Goal: Information Seeking & Learning: Learn about a topic

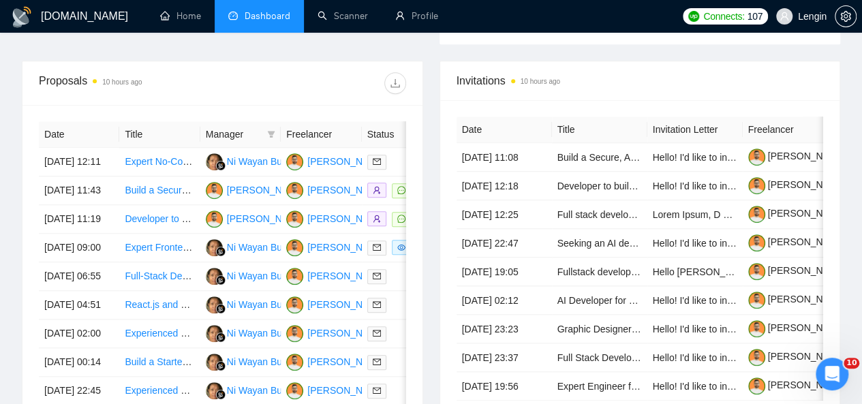
scroll to position [660, 0]
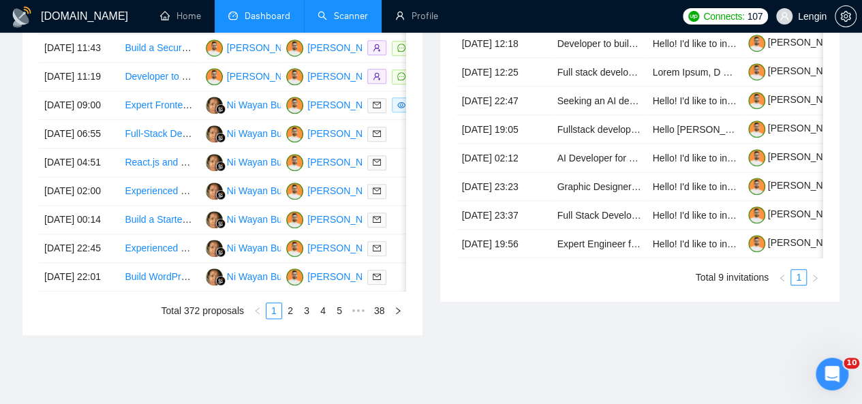
click at [327, 22] on link "Scanner" at bounding box center [343, 16] width 50 height 12
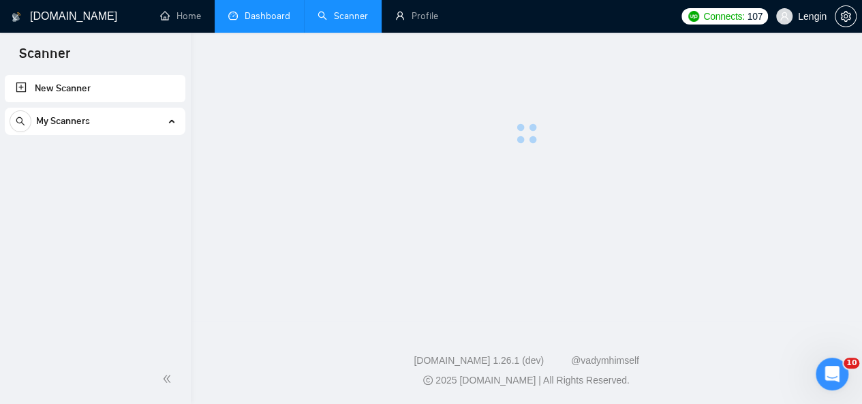
click at [249, 21] on link "Dashboard" at bounding box center [259, 16] width 62 height 12
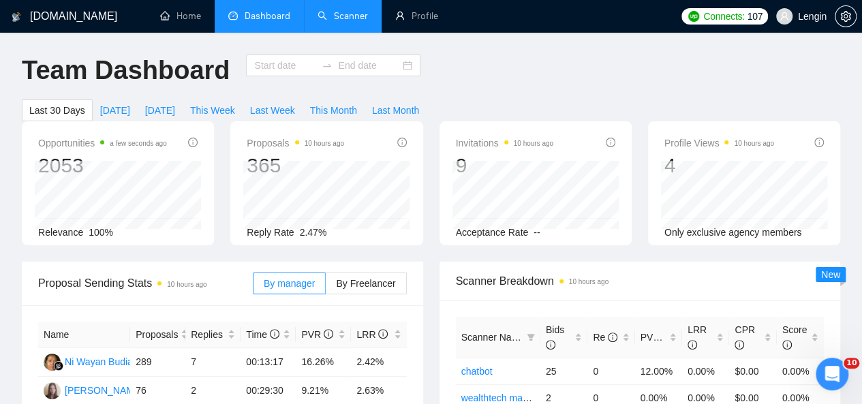
type input "[DATE]"
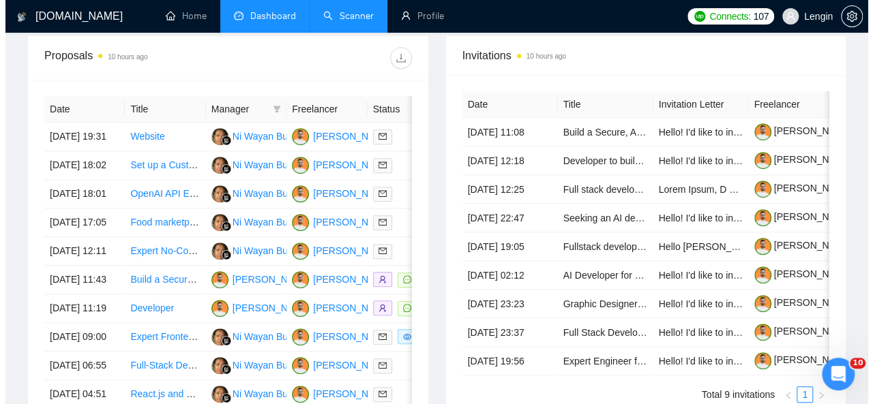
scroll to position [545, 0]
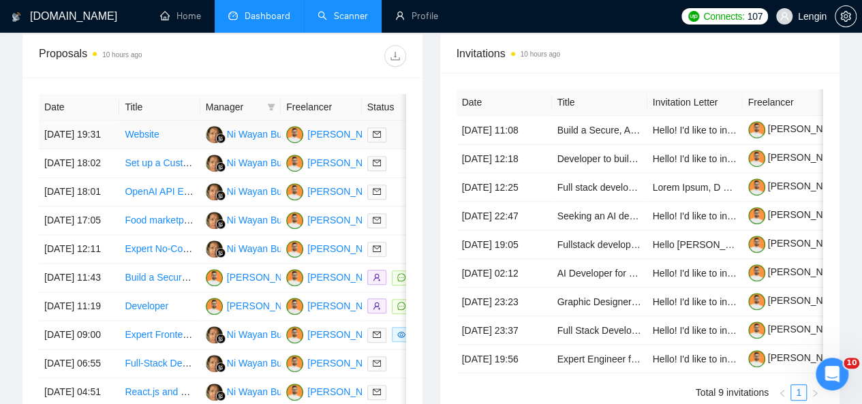
click at [163, 129] on td "Website" at bounding box center [159, 135] width 80 height 29
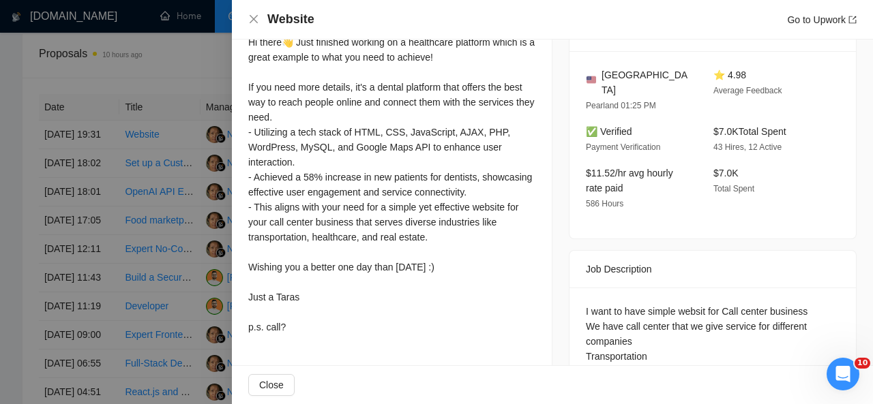
scroll to position [447, 0]
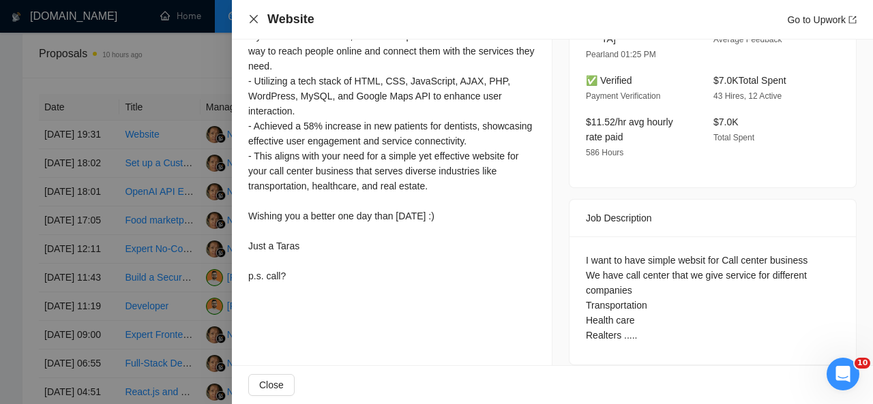
click at [256, 17] on icon "close" at bounding box center [253, 19] width 8 height 8
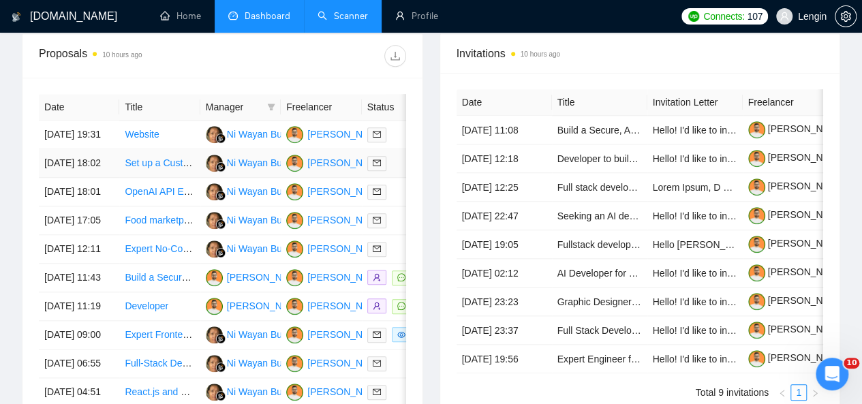
click at [180, 175] on td "Set up a Customizable Agreement via WordPress" at bounding box center [159, 163] width 80 height 29
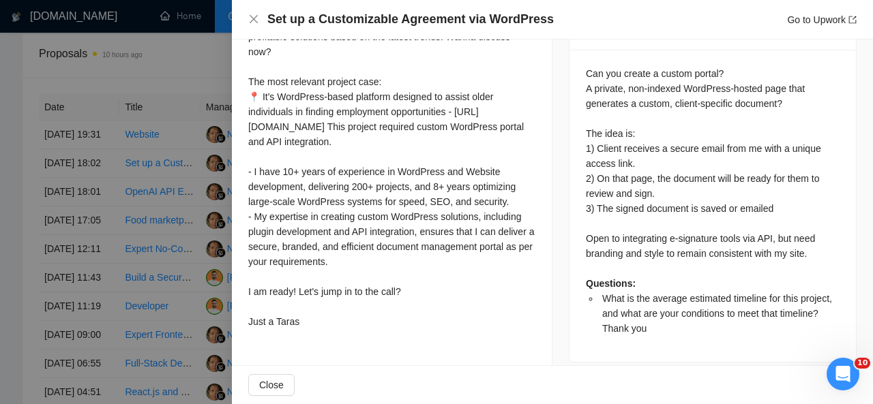
scroll to position [0, 0]
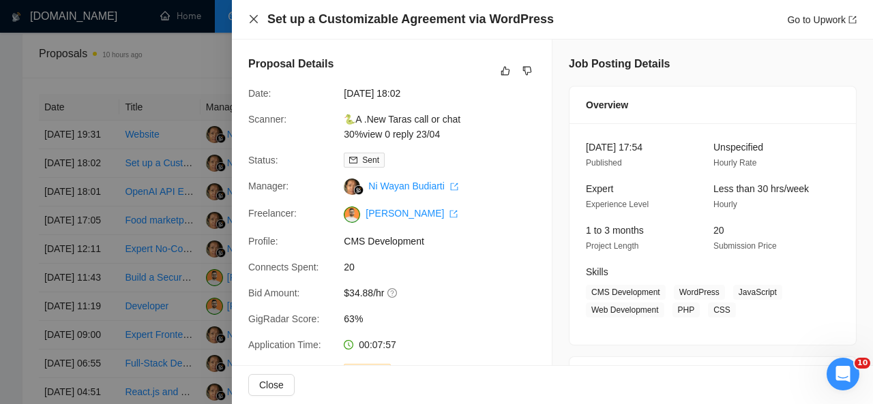
click at [256, 18] on icon "close" at bounding box center [253, 19] width 11 height 11
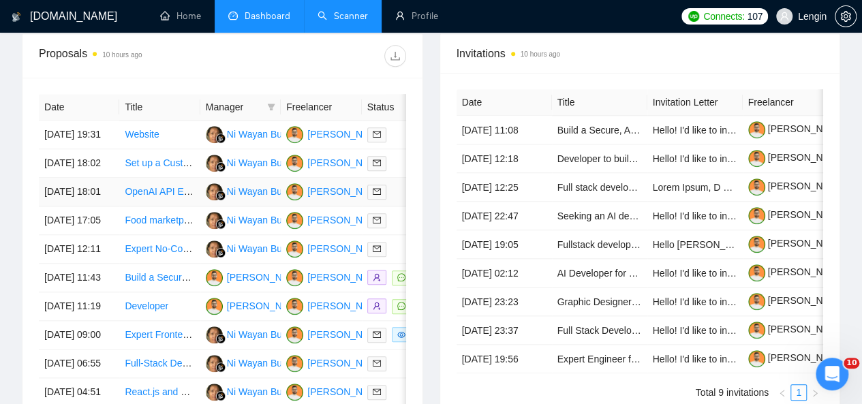
click at [184, 207] on td "OpenAI API Expert Needed for Advanced Integration" at bounding box center [159, 192] width 80 height 29
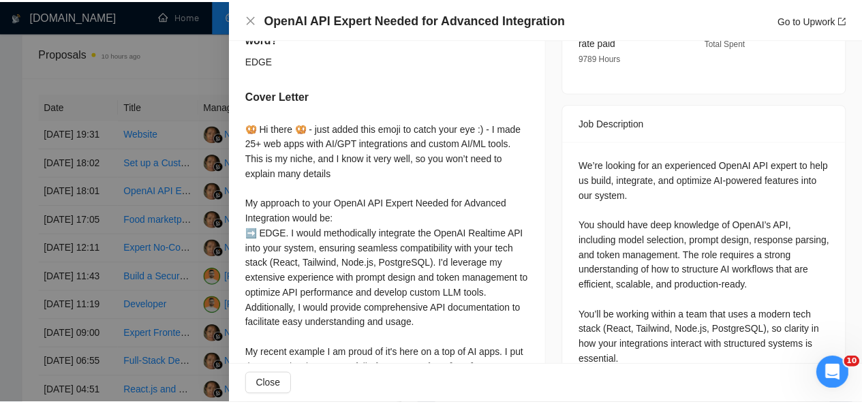
scroll to position [547, 0]
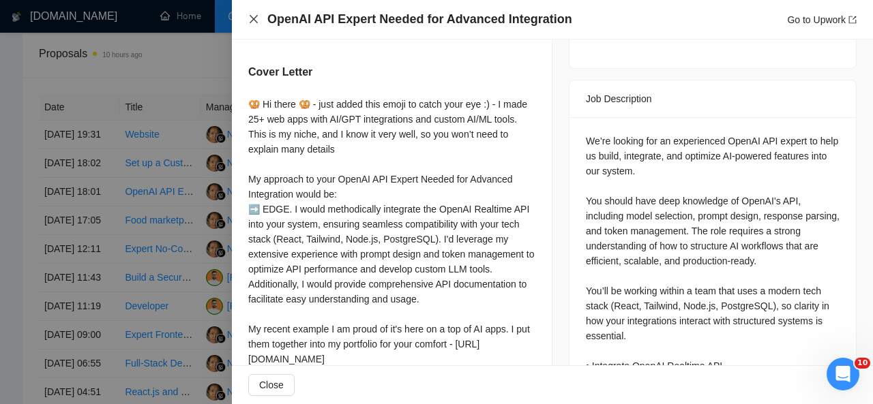
click at [255, 18] on icon "close" at bounding box center [253, 19] width 8 height 8
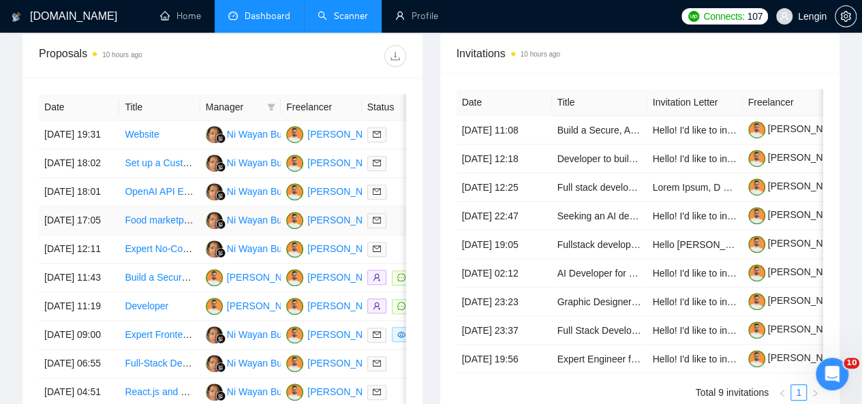
click at [175, 235] on td "Food marketplace" at bounding box center [159, 221] width 80 height 29
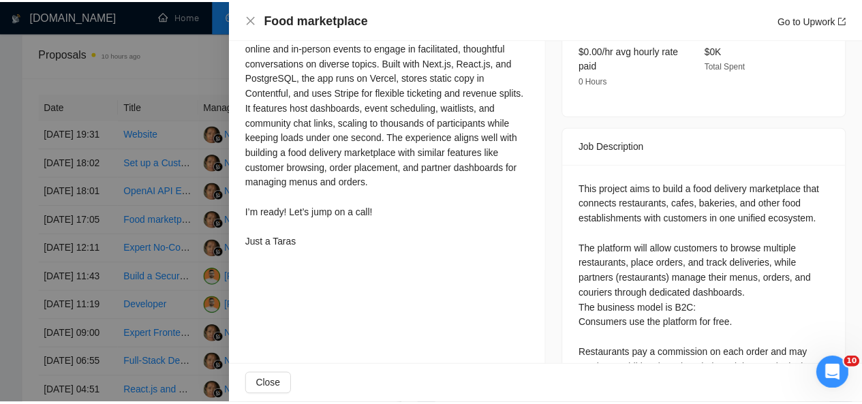
scroll to position [499, 0]
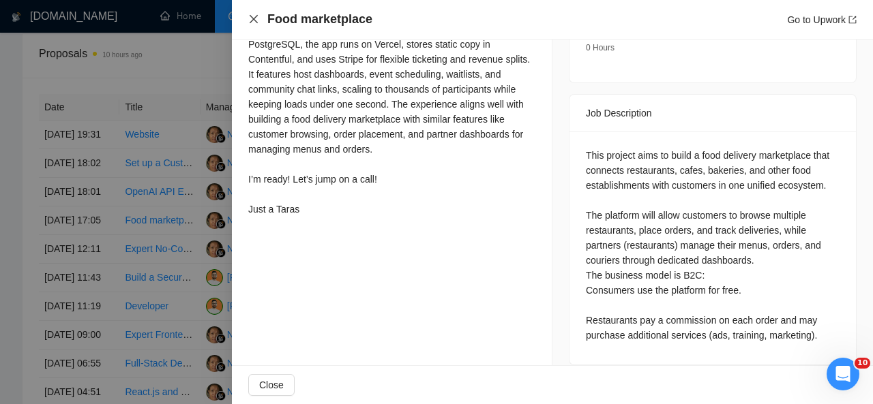
click at [251, 14] on button "Close" at bounding box center [253, 20] width 11 height 12
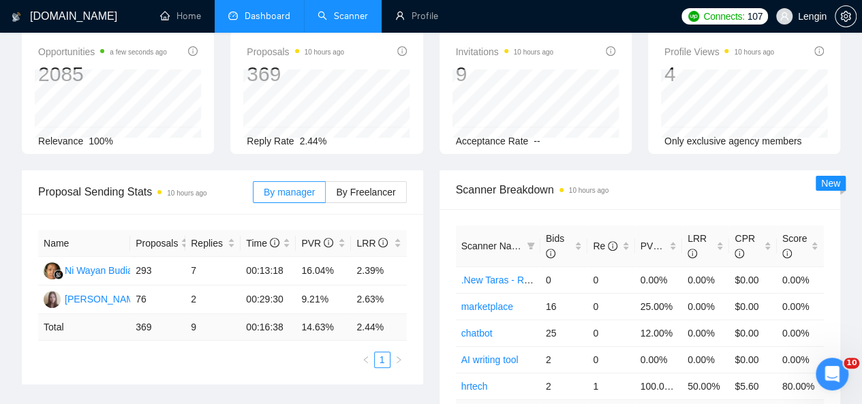
scroll to position [0, 0]
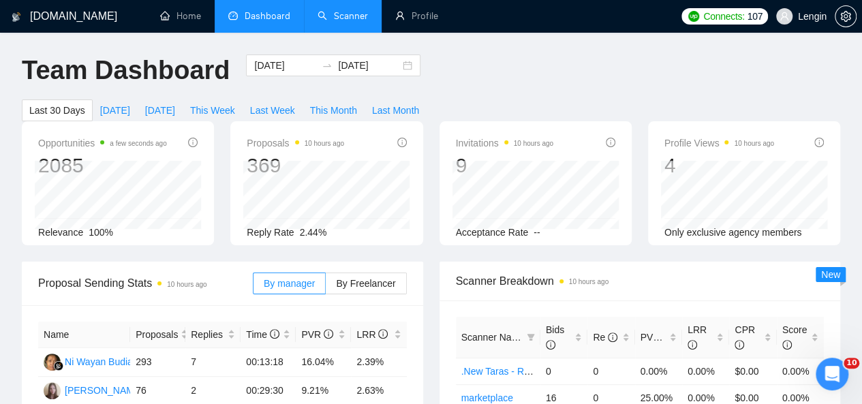
click at [354, 12] on link "Scanner" at bounding box center [343, 16] width 50 height 12
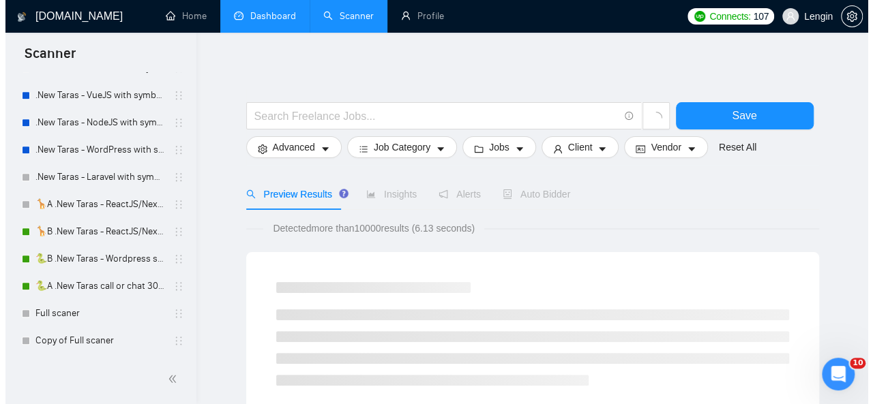
scroll to position [685, 0]
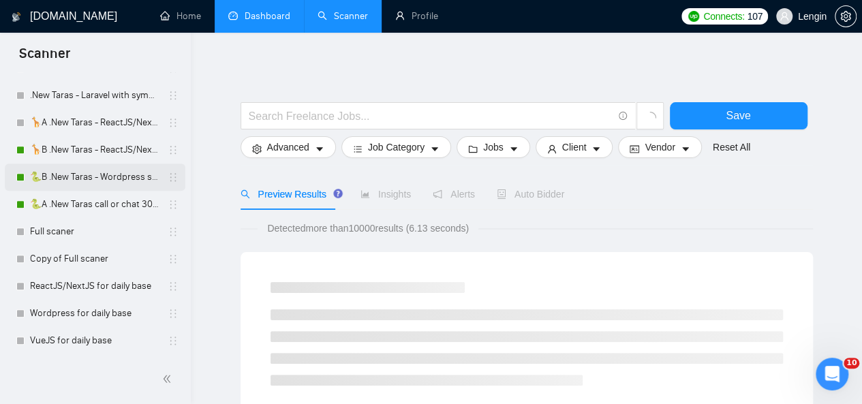
click at [100, 171] on link "🐍B .New Taras - Wordpress short 23/04" at bounding box center [95, 177] width 130 height 27
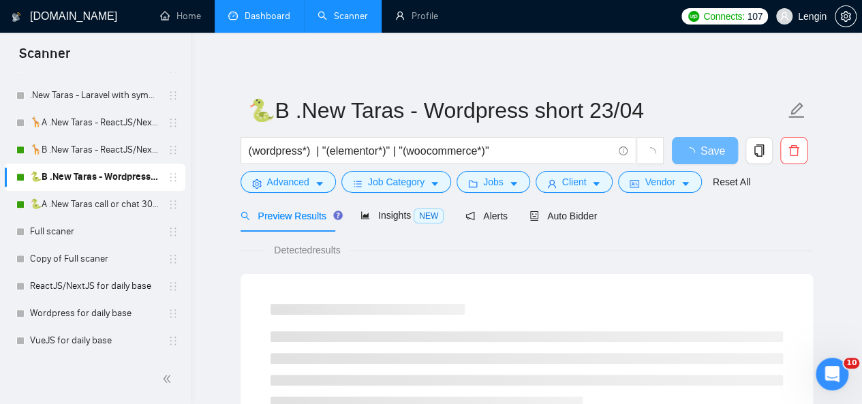
click at [100, 171] on link "🐍B .New Taras - Wordpress short 23/04" at bounding box center [95, 177] width 130 height 27
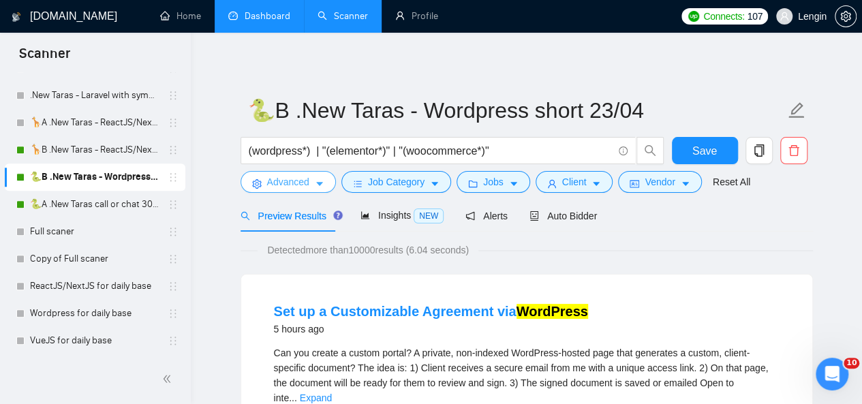
click at [305, 183] on span "Advanced" at bounding box center [288, 182] width 42 height 15
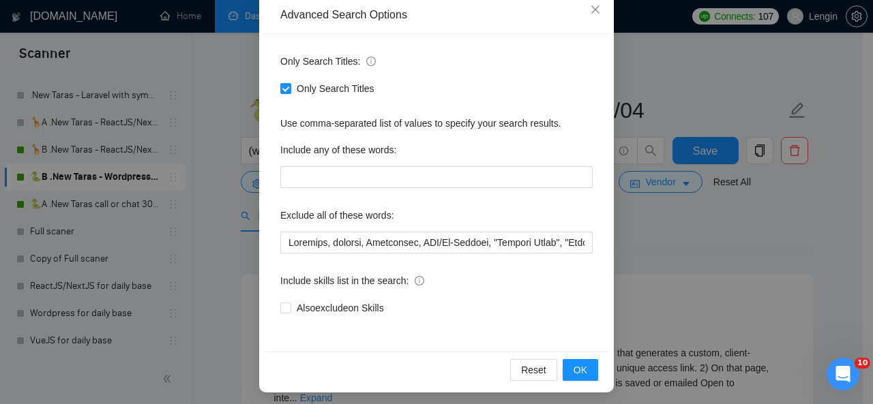
scroll to position [162, 0]
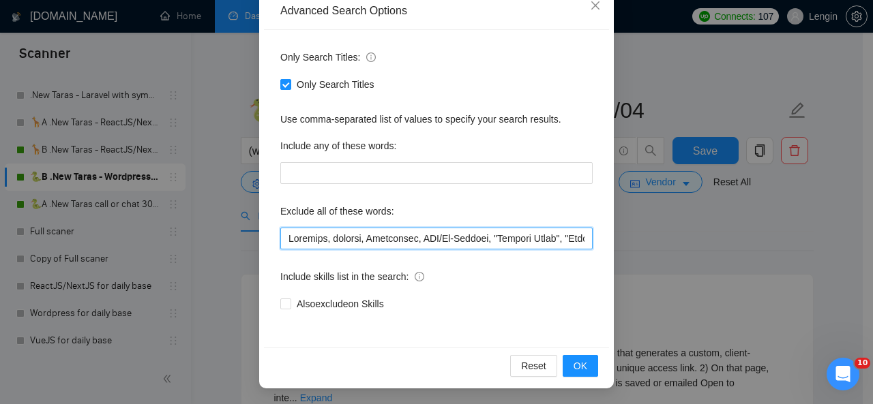
click at [283, 238] on input "text" at bounding box center [436, 239] width 312 height 22
paste input "[URL][DOMAIN_NAME]"
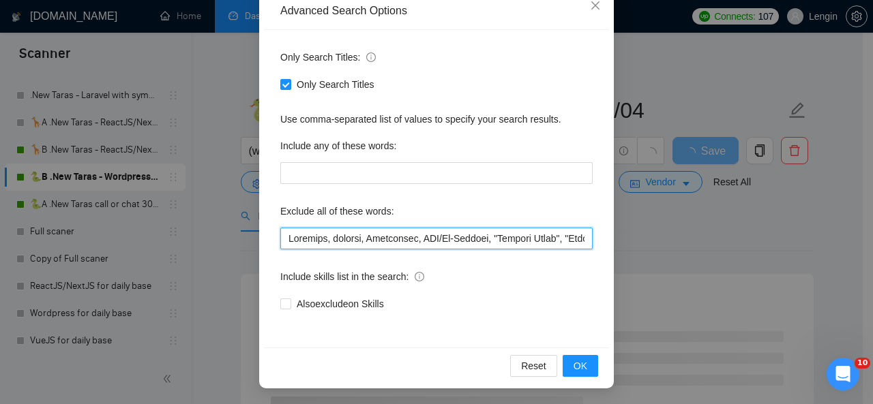
click at [289, 239] on input "text" at bounding box center [436, 239] width 312 height 22
type input ""lor ip", Dolorsit, ametcon, Adipiscing, ELI/Se-Doeiusm, "Tempori Utlab", "Etdo…"
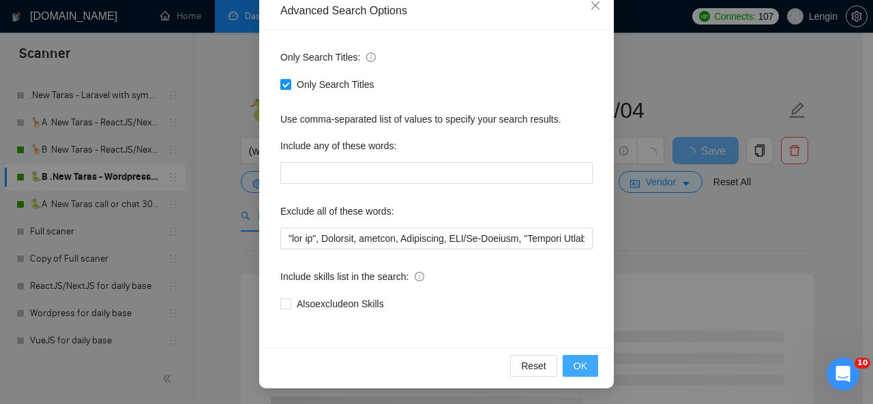
click at [573, 363] on span "OK" at bounding box center [580, 366] width 14 height 15
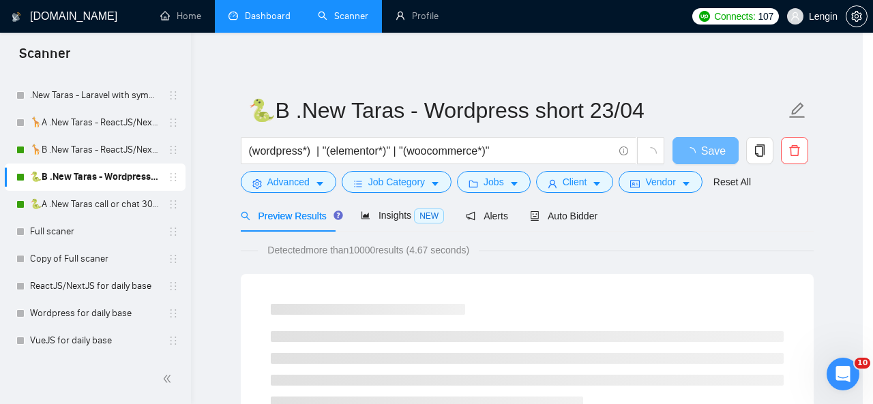
scroll to position [94, 0]
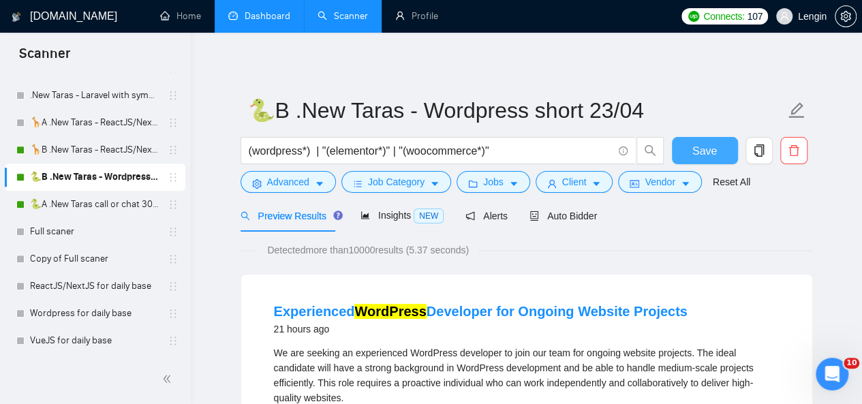
click at [719, 147] on button "Save" at bounding box center [705, 150] width 66 height 27
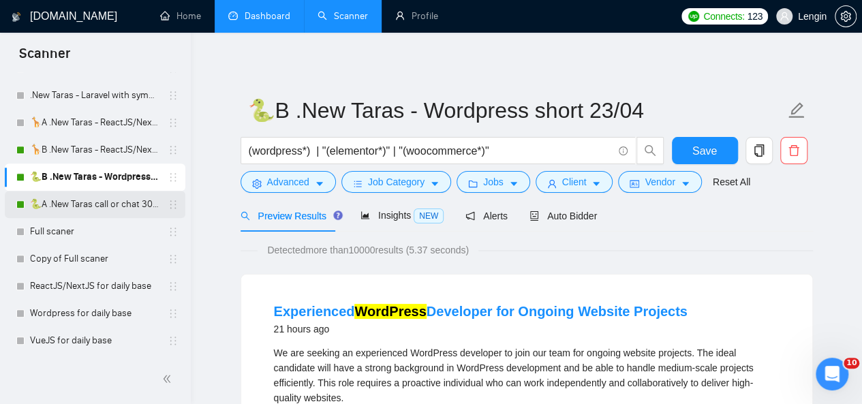
click at [71, 198] on link "🐍A .New Taras call or chat 30%view 0 reply 23/04" at bounding box center [95, 204] width 130 height 27
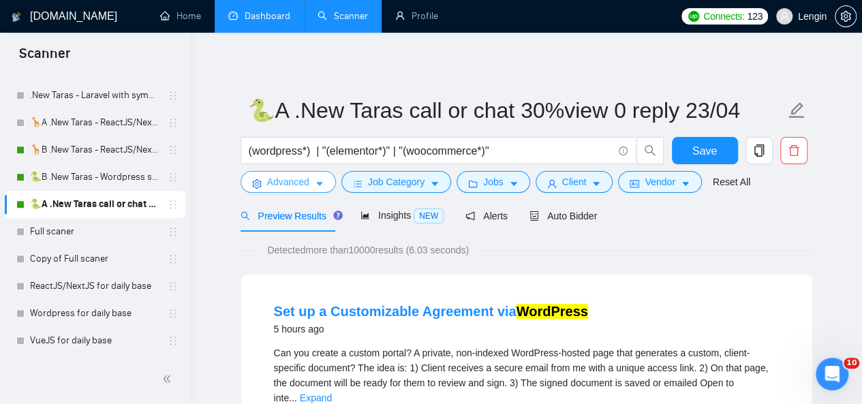
click at [303, 189] on span "Advanced" at bounding box center [288, 182] width 42 height 15
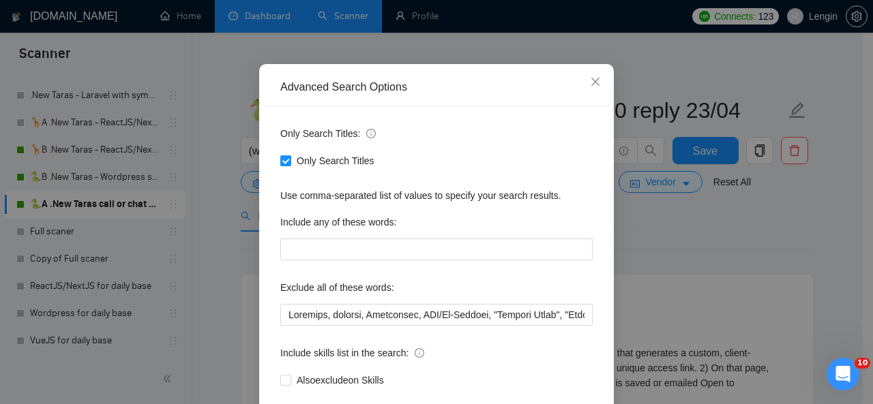
scroll to position [90, 0]
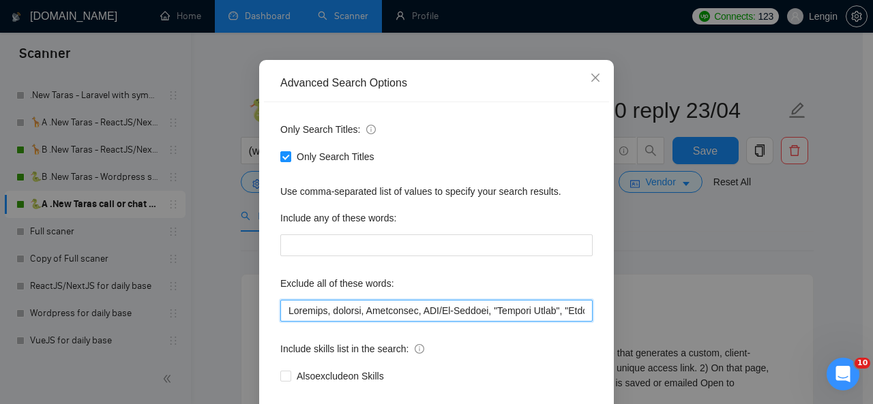
click at [284, 307] on input "text" at bounding box center [436, 311] width 312 height 22
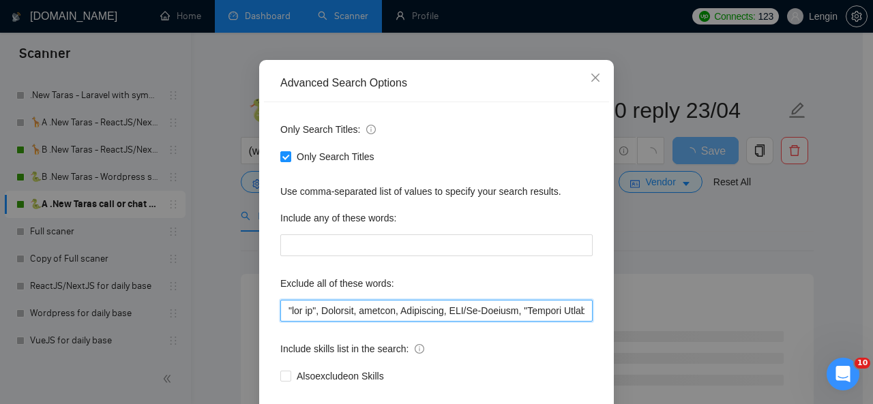
scroll to position [162, 0]
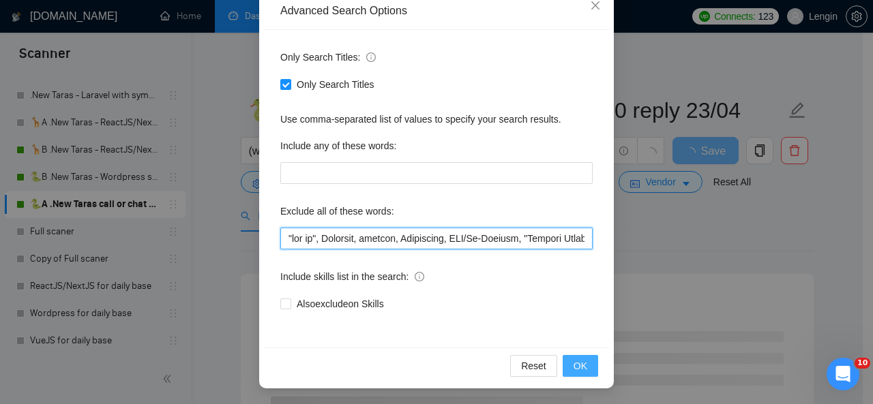
type input ""lor ip", Dolorsit, ametcon, Adipiscing, ELI/Se-Doeiusm, "Tempori Utlab", "Etdo…"
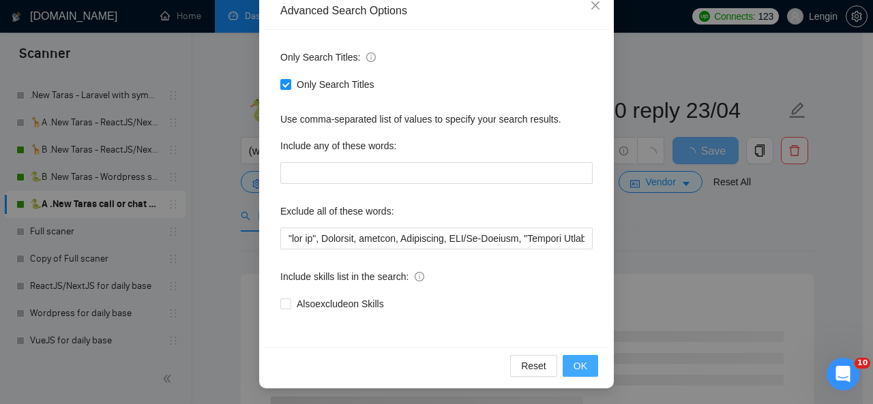
click at [573, 365] on span "OK" at bounding box center [580, 366] width 14 height 15
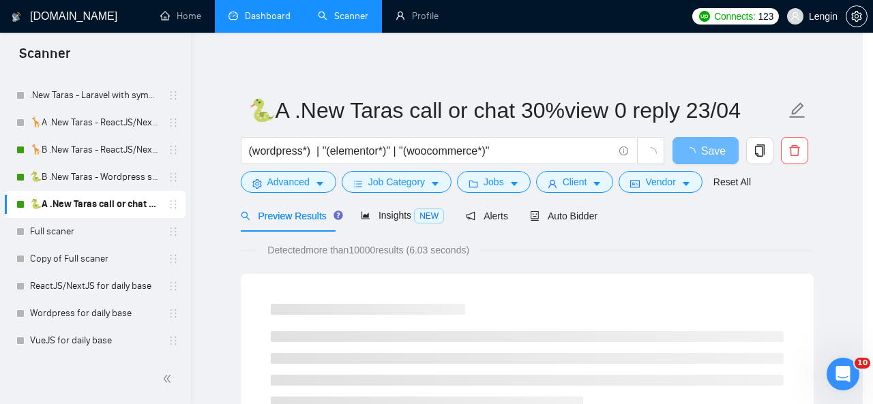
scroll to position [94, 0]
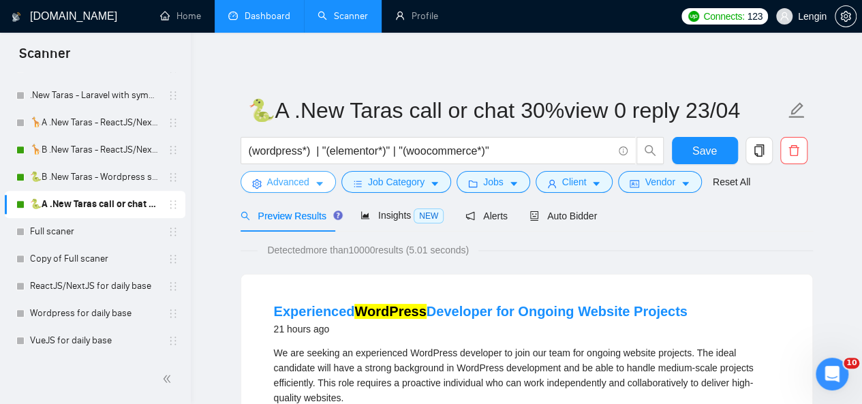
click at [323, 182] on button "Advanced" at bounding box center [288, 182] width 95 height 22
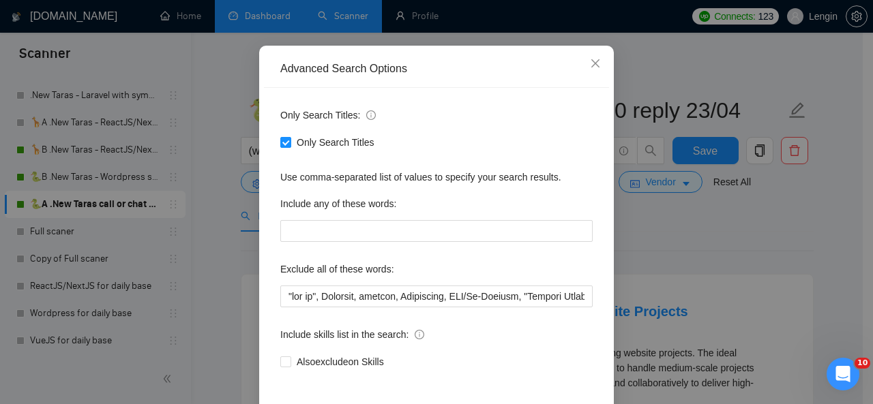
scroll to position [106, 0]
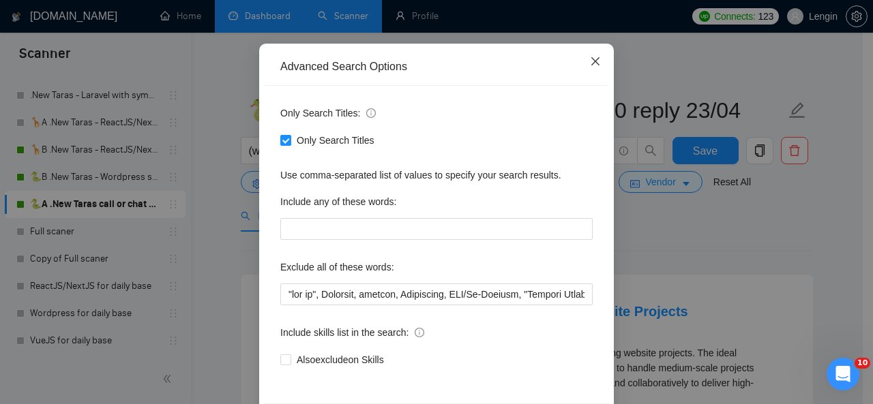
click at [591, 61] on icon "close" at bounding box center [595, 61] width 8 height 8
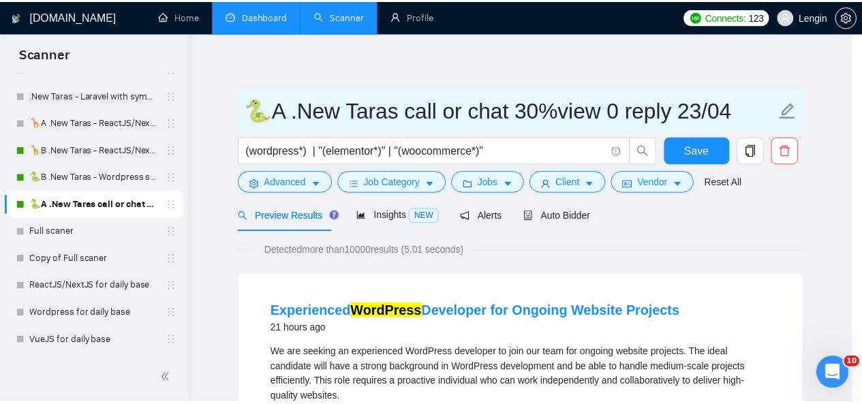
scroll to position [94, 0]
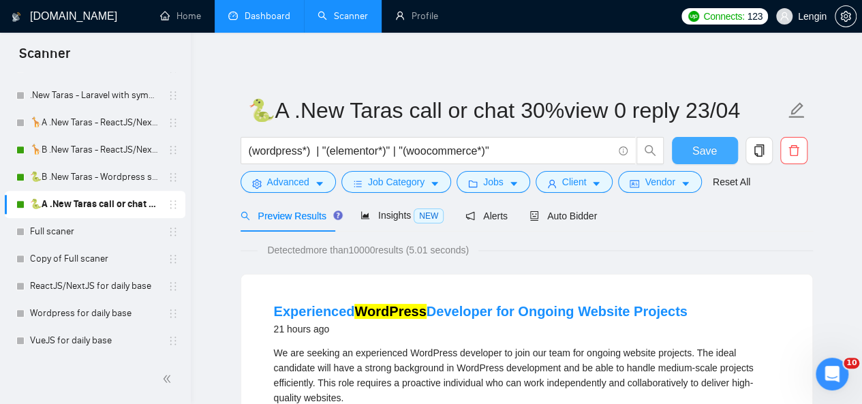
click at [718, 145] on button "Save" at bounding box center [705, 150] width 66 height 27
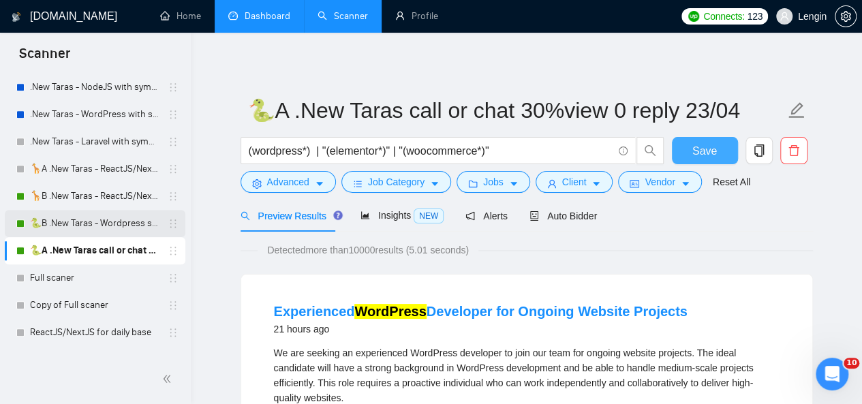
scroll to position [638, 0]
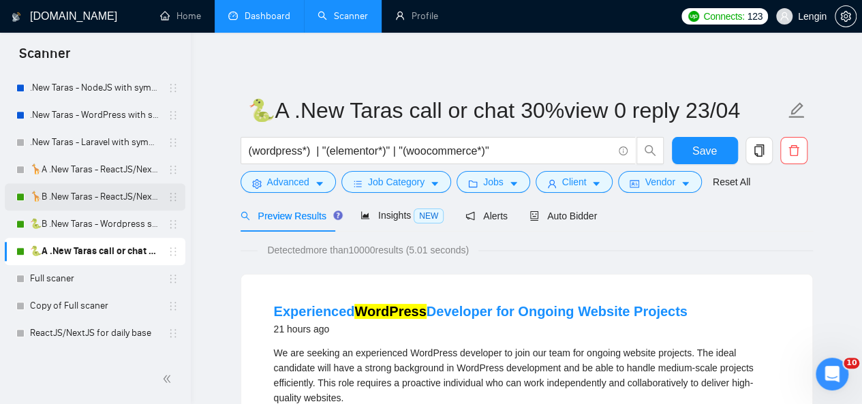
click at [95, 192] on link "🦒B .New Taras - ReactJS/NextJS rel exp 23/04" at bounding box center [95, 196] width 130 height 27
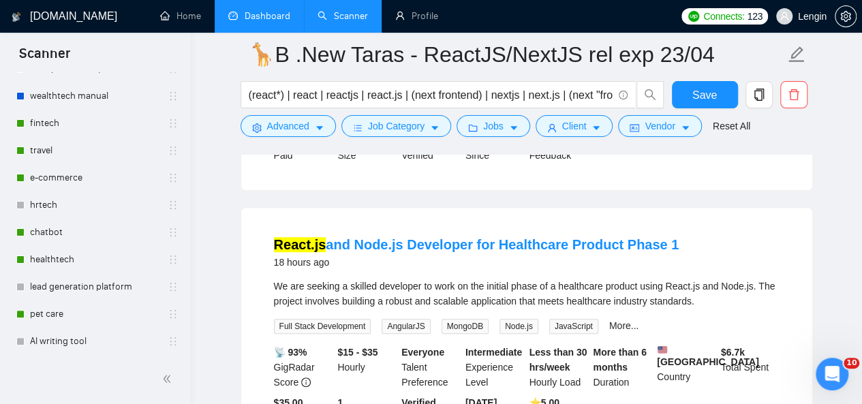
scroll to position [80, 0]
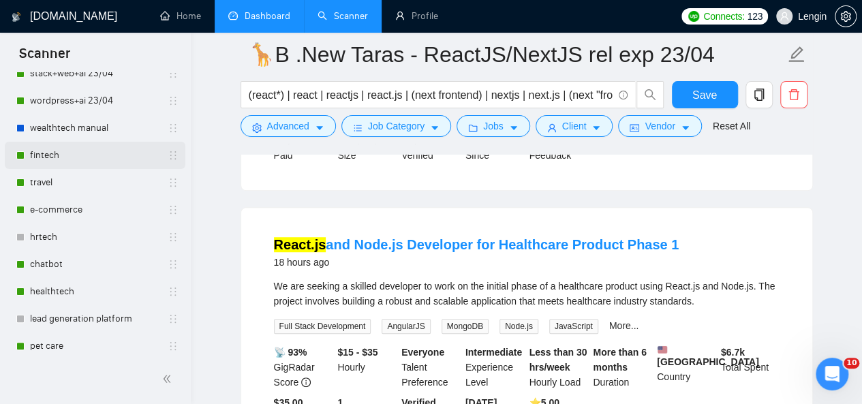
click at [62, 160] on link "fintech" at bounding box center [95, 155] width 130 height 27
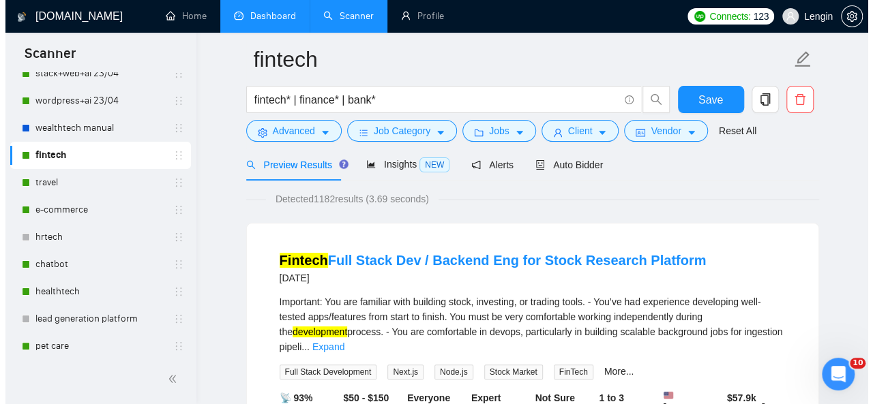
scroll to position [50, 0]
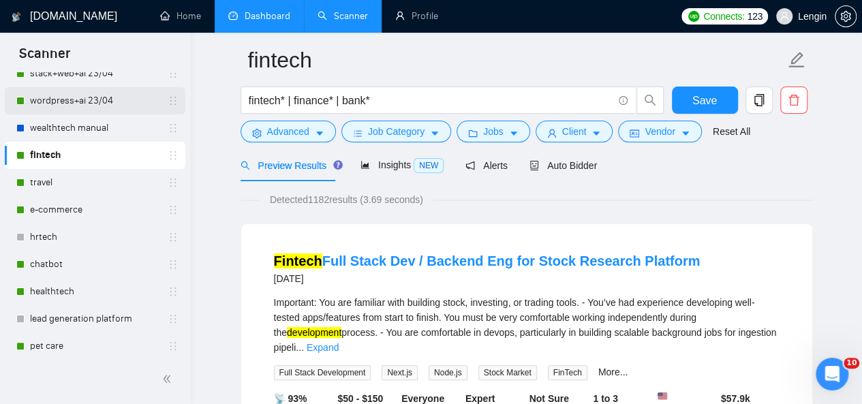
click at [95, 91] on link "wordpress+ai 23/04" at bounding box center [95, 100] width 130 height 27
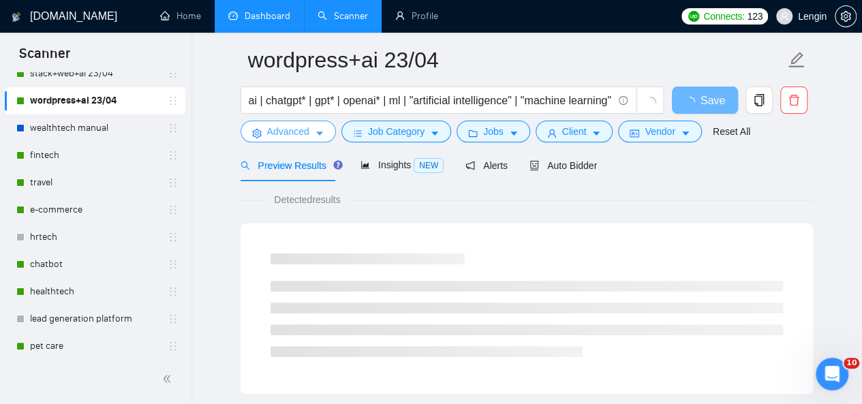
click at [315, 128] on span "caret-down" at bounding box center [320, 133] width 10 height 10
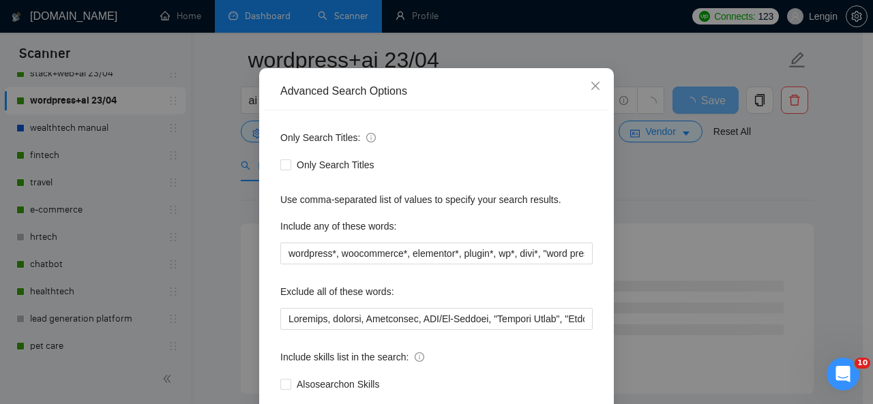
scroll to position [82, 0]
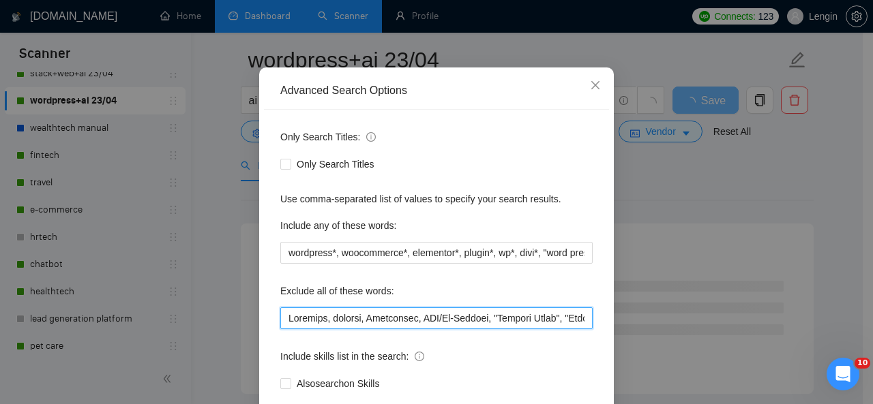
click at [283, 317] on input "text" at bounding box center [436, 318] width 312 height 22
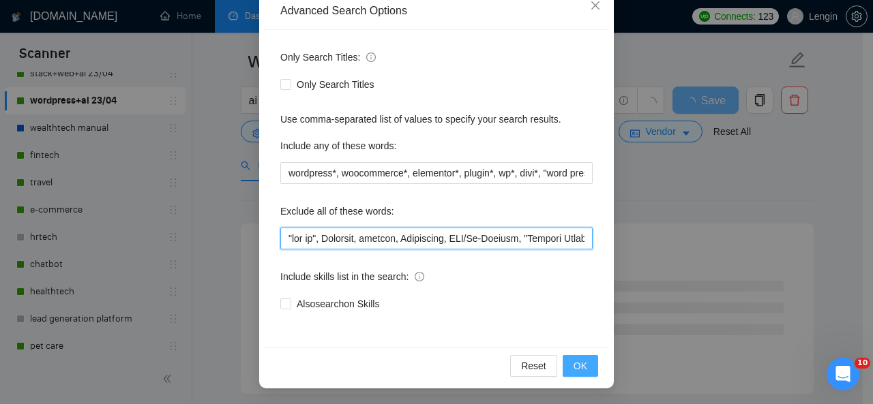
type input ""lor ip", Dolorsit, ametcon, Adipiscing, ELI/Se-Doeiusm, "Tempori Utlab", "Etdo…"
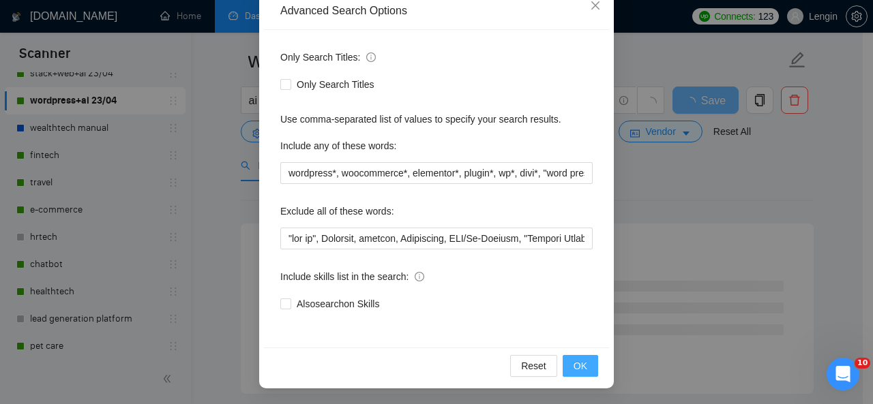
click at [564, 365] on button "OK" at bounding box center [579, 366] width 35 height 22
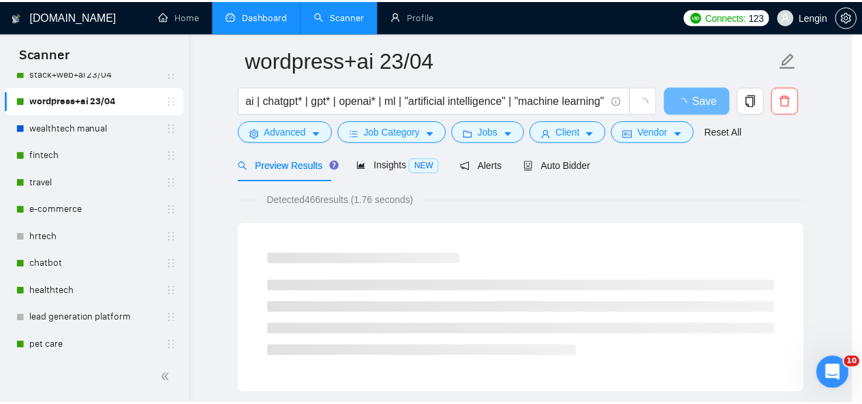
scroll to position [94, 0]
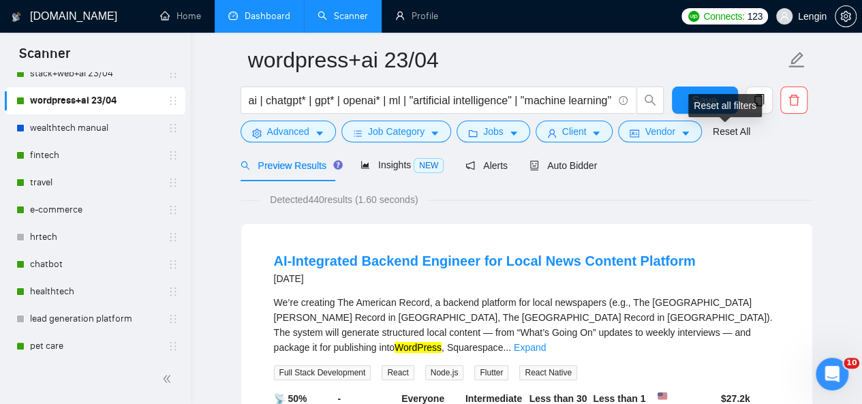
click at [694, 104] on div "Reset all filters" at bounding box center [725, 105] width 74 height 23
click at [680, 104] on button "Save" at bounding box center [705, 100] width 66 height 27
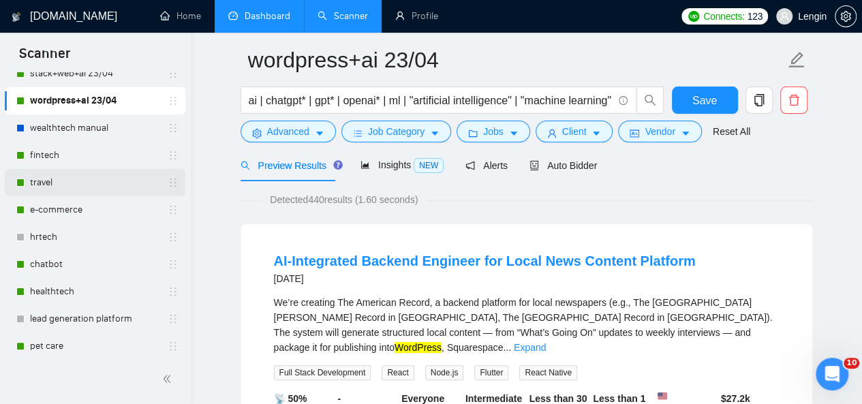
click at [50, 177] on link "travel" at bounding box center [95, 182] width 130 height 27
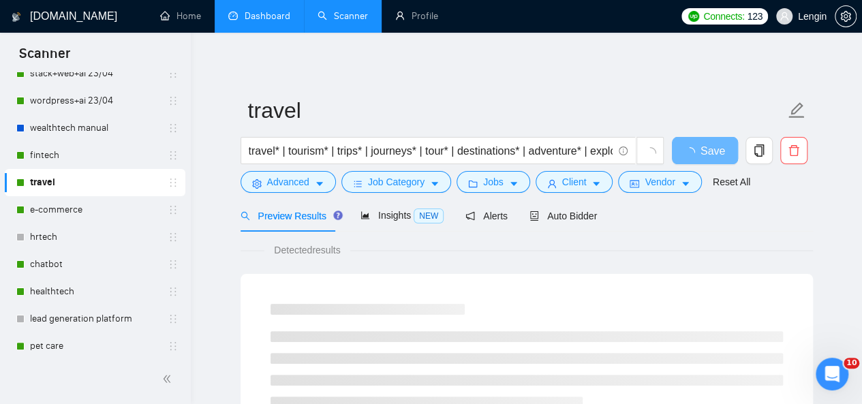
scroll to position [67, 0]
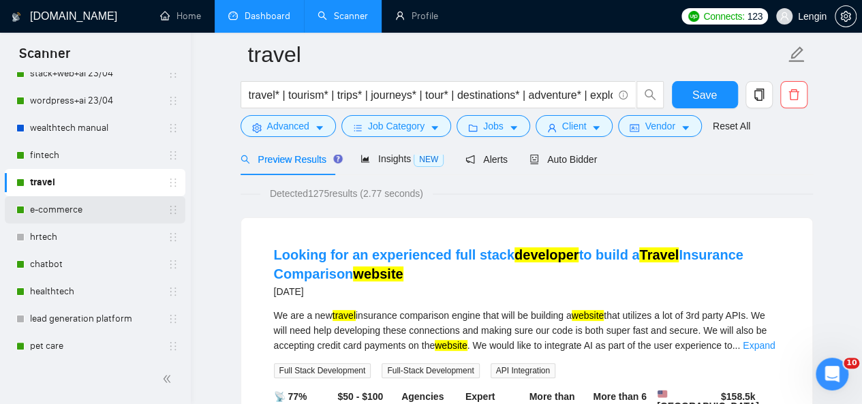
click at [77, 207] on link "e-commerce" at bounding box center [95, 209] width 130 height 27
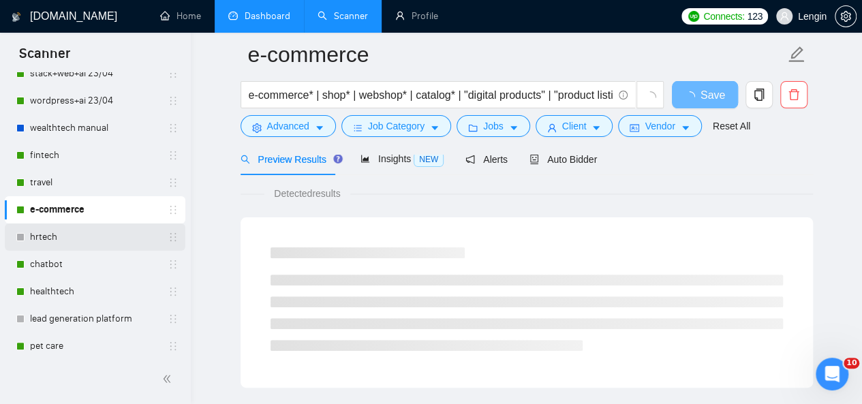
scroll to position [151, 0]
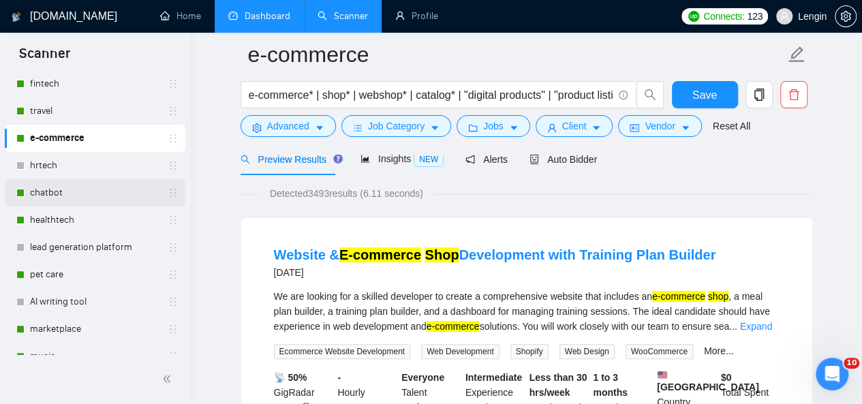
click at [52, 194] on link "chatbot" at bounding box center [95, 192] width 130 height 27
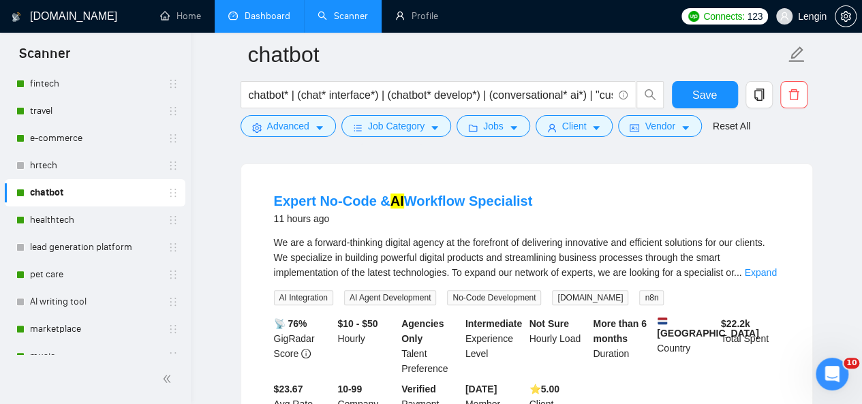
scroll to position [130, 0]
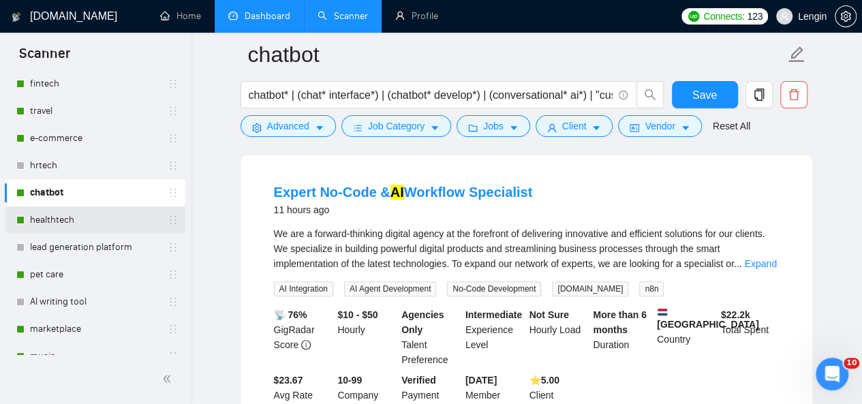
click at [68, 213] on link "healthtech" at bounding box center [95, 220] width 130 height 27
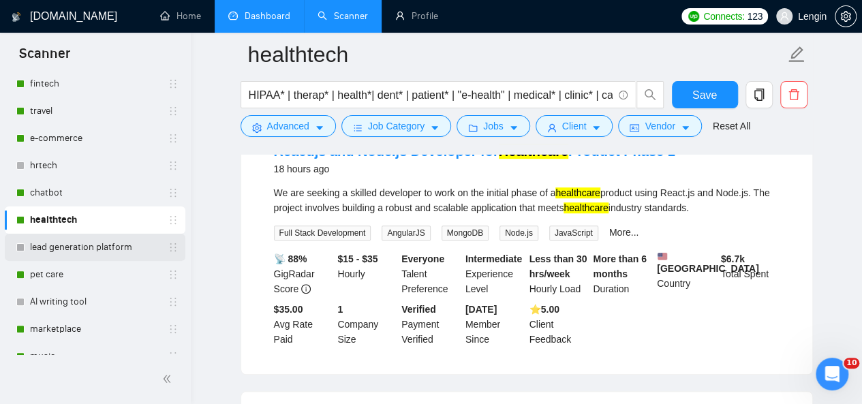
scroll to position [213, 0]
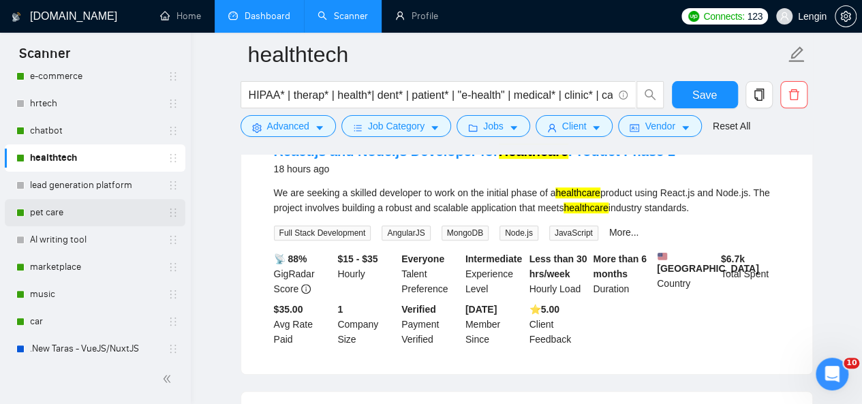
click at [64, 216] on link "pet care" at bounding box center [95, 212] width 130 height 27
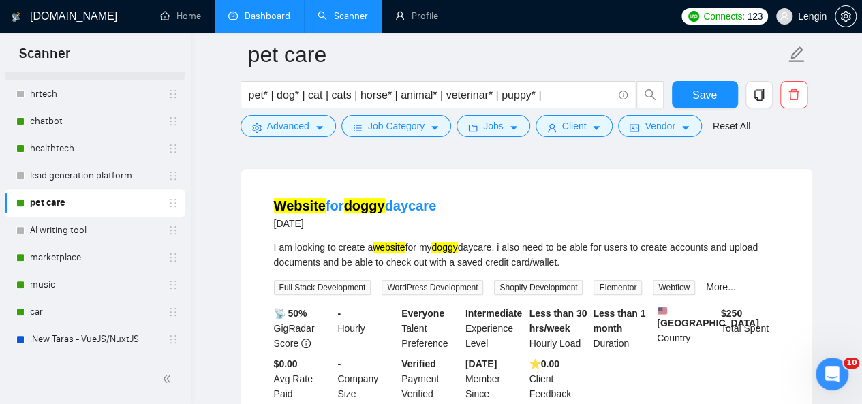
scroll to position [316, 0]
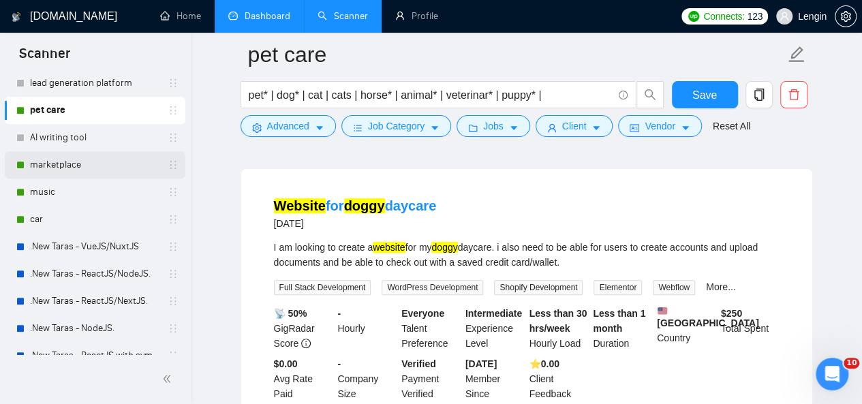
click at [70, 165] on link "marketplace" at bounding box center [95, 164] width 130 height 27
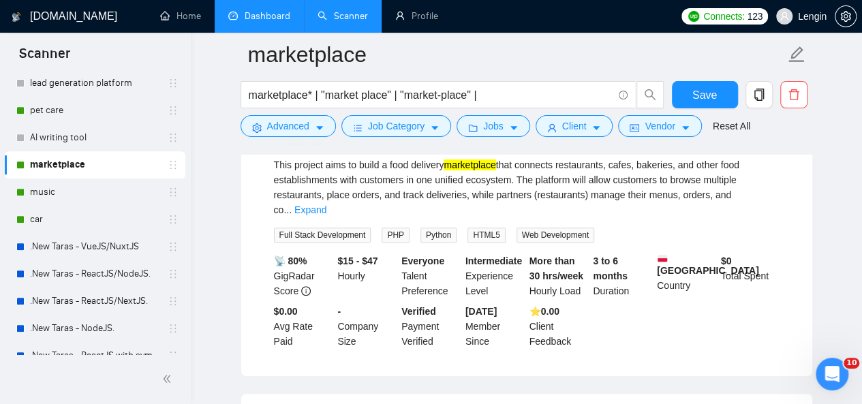
scroll to position [200, 0]
click at [68, 200] on link "music" at bounding box center [95, 192] width 130 height 27
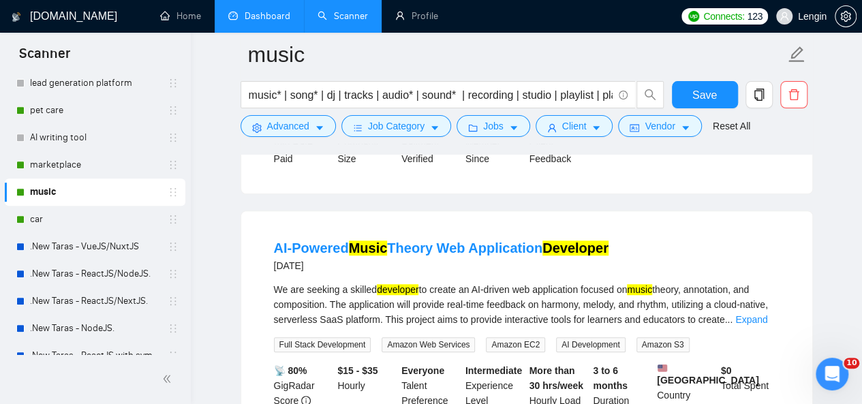
scroll to position [397, 0]
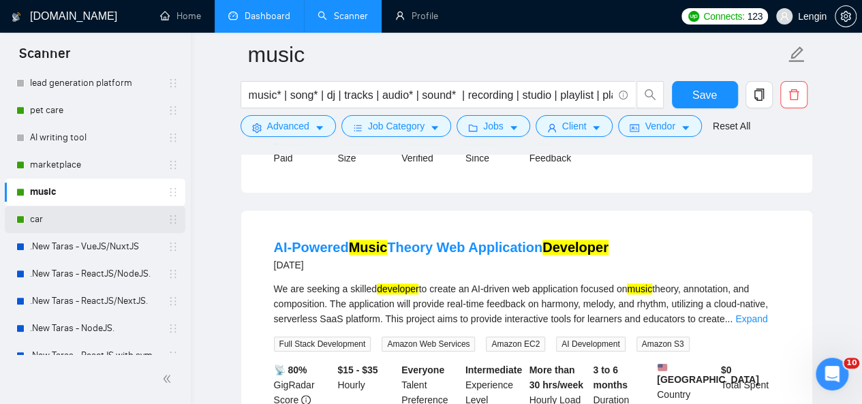
click at [48, 219] on link "car" at bounding box center [95, 219] width 130 height 27
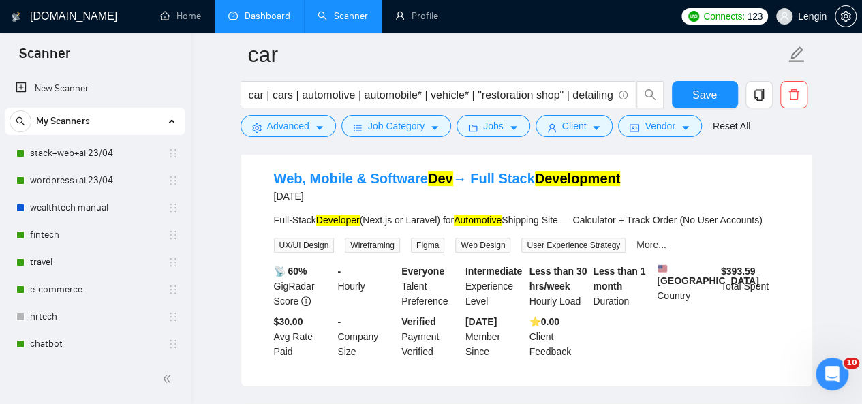
click at [285, 20] on link "Dashboard" at bounding box center [259, 16] width 62 height 12
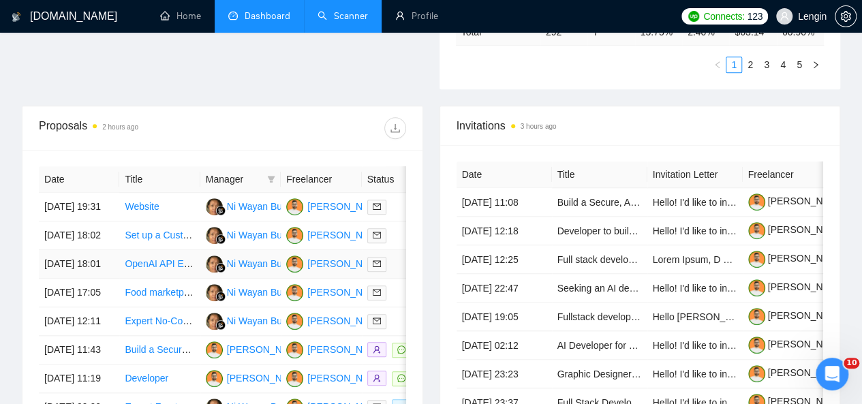
scroll to position [453, 0]
